Goal: Obtain resource: Download file/media

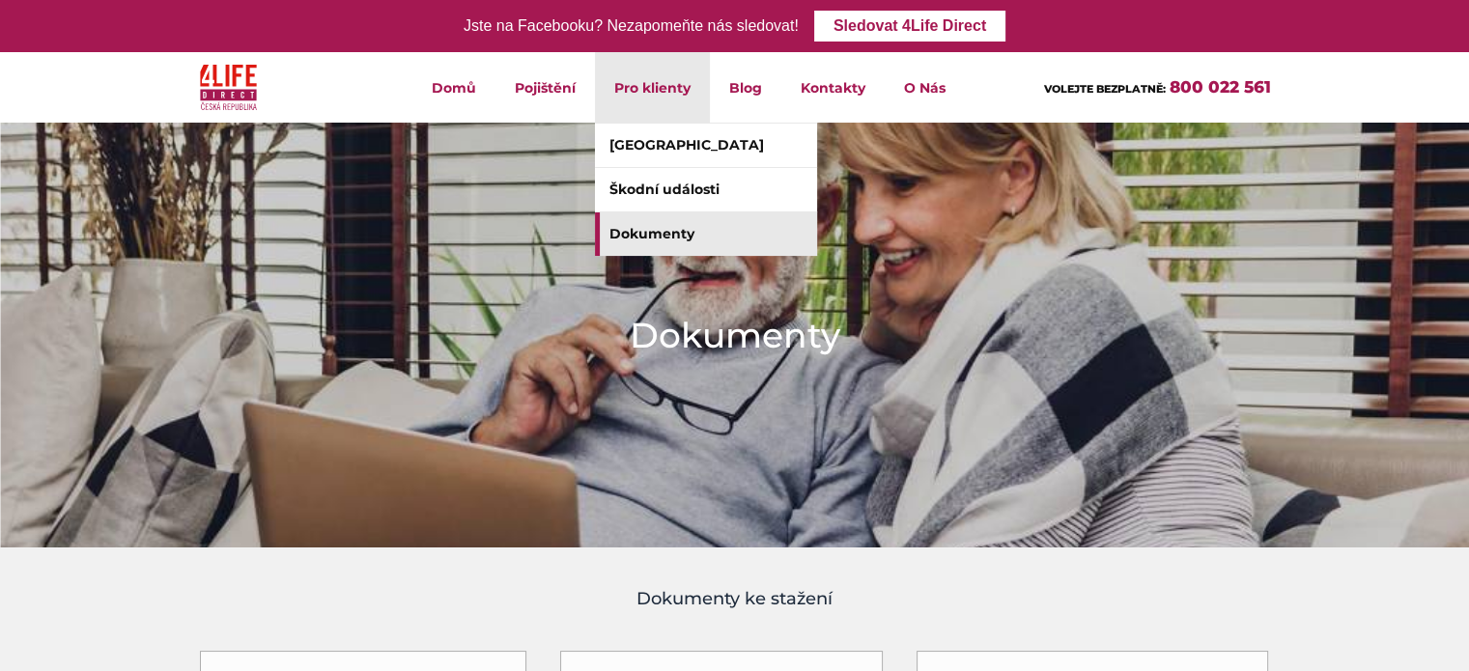
click at [668, 237] on link "Dokumenty" at bounding box center [706, 233] width 222 height 43
click at [641, 143] on link "[GEOGRAPHIC_DATA]" at bounding box center [706, 145] width 222 height 43
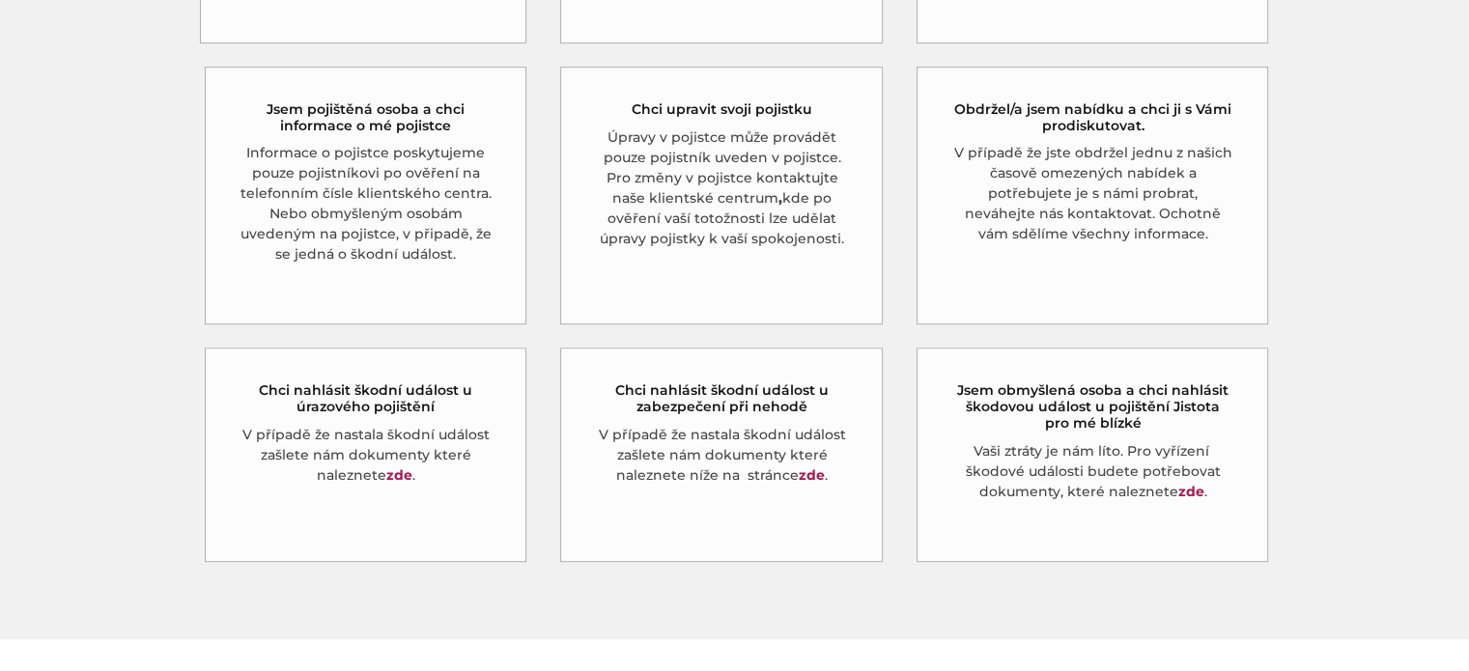
scroll to position [1008, 0]
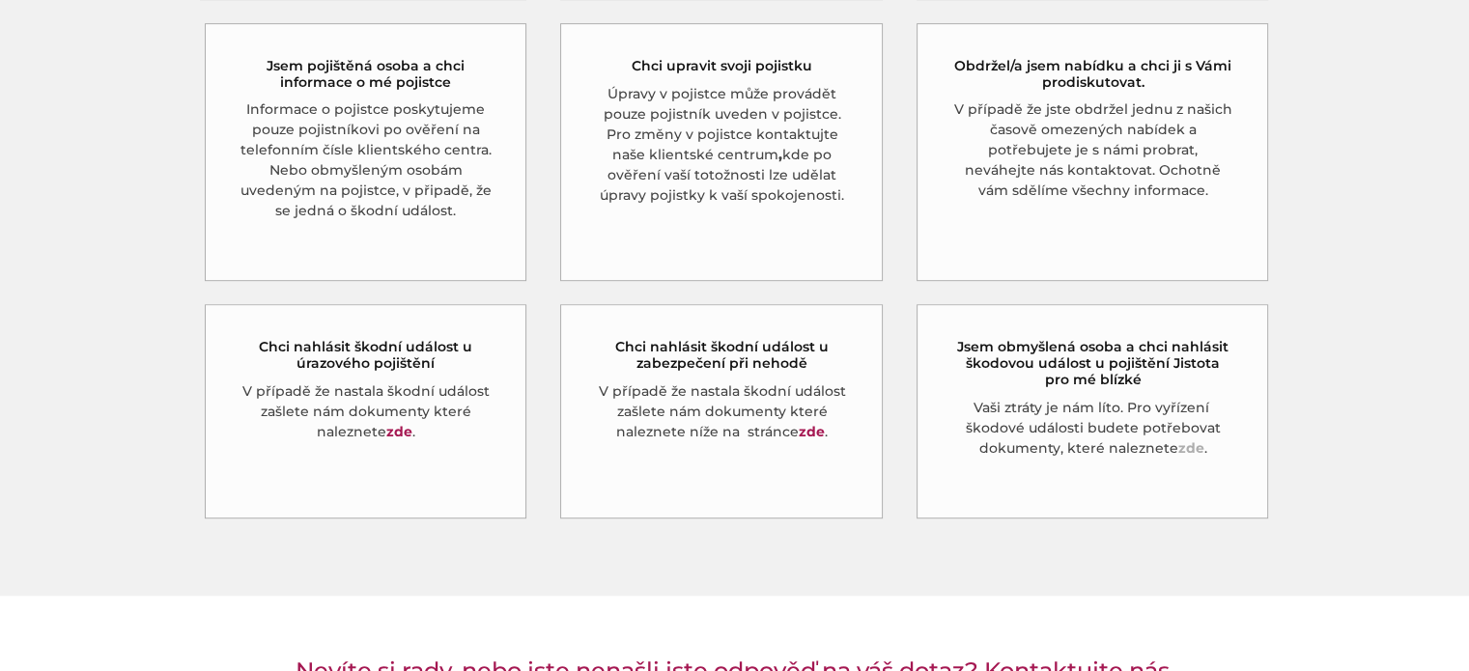
click at [1190, 439] on link "zde" at bounding box center [1190, 447] width 26 height 17
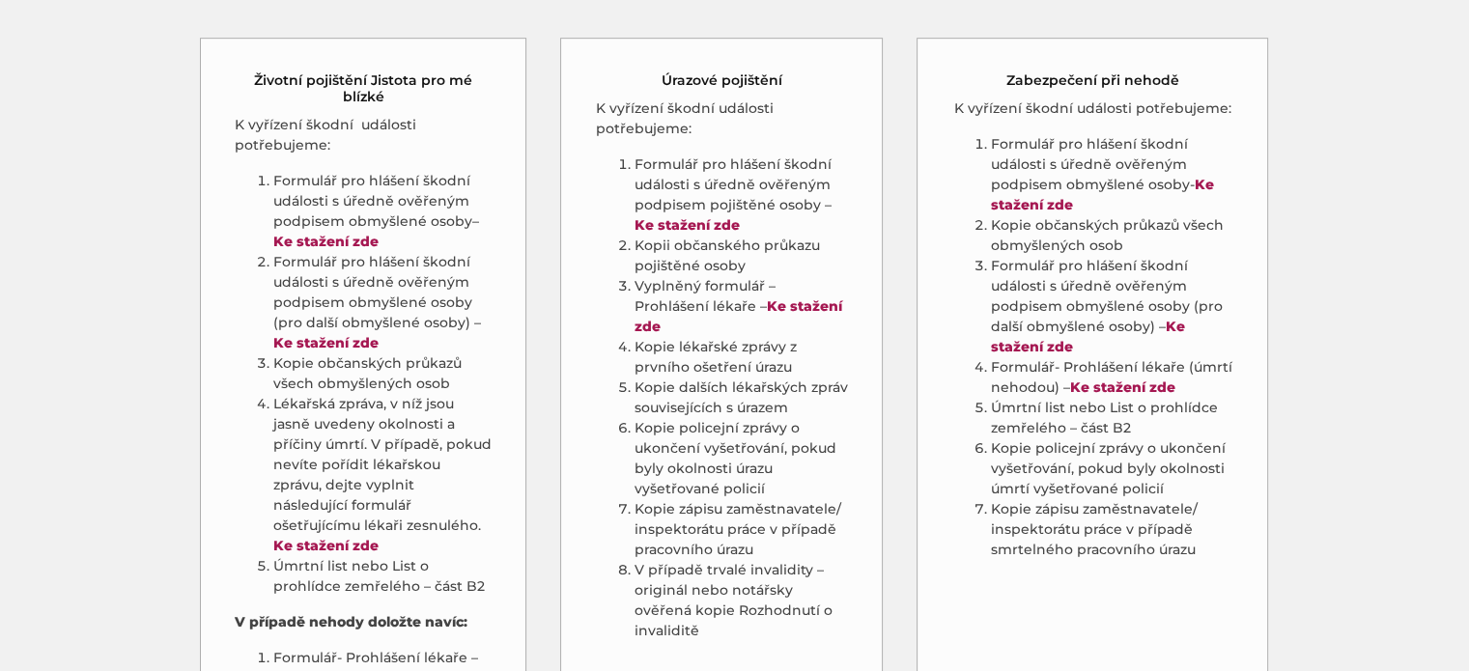
scroll to position [1072, 0]
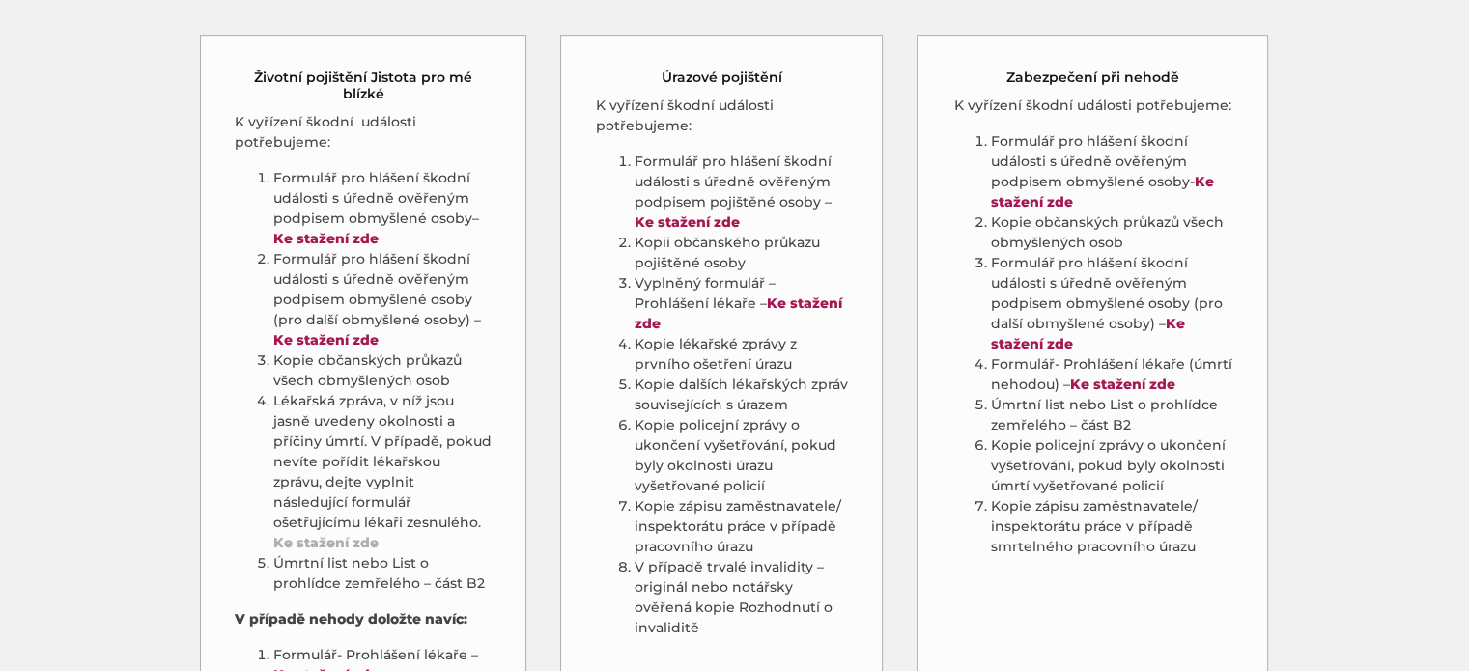
click at [340, 534] on link "Ke stažení zde" at bounding box center [325, 542] width 105 height 17
